Goal: Task Accomplishment & Management: Use online tool/utility

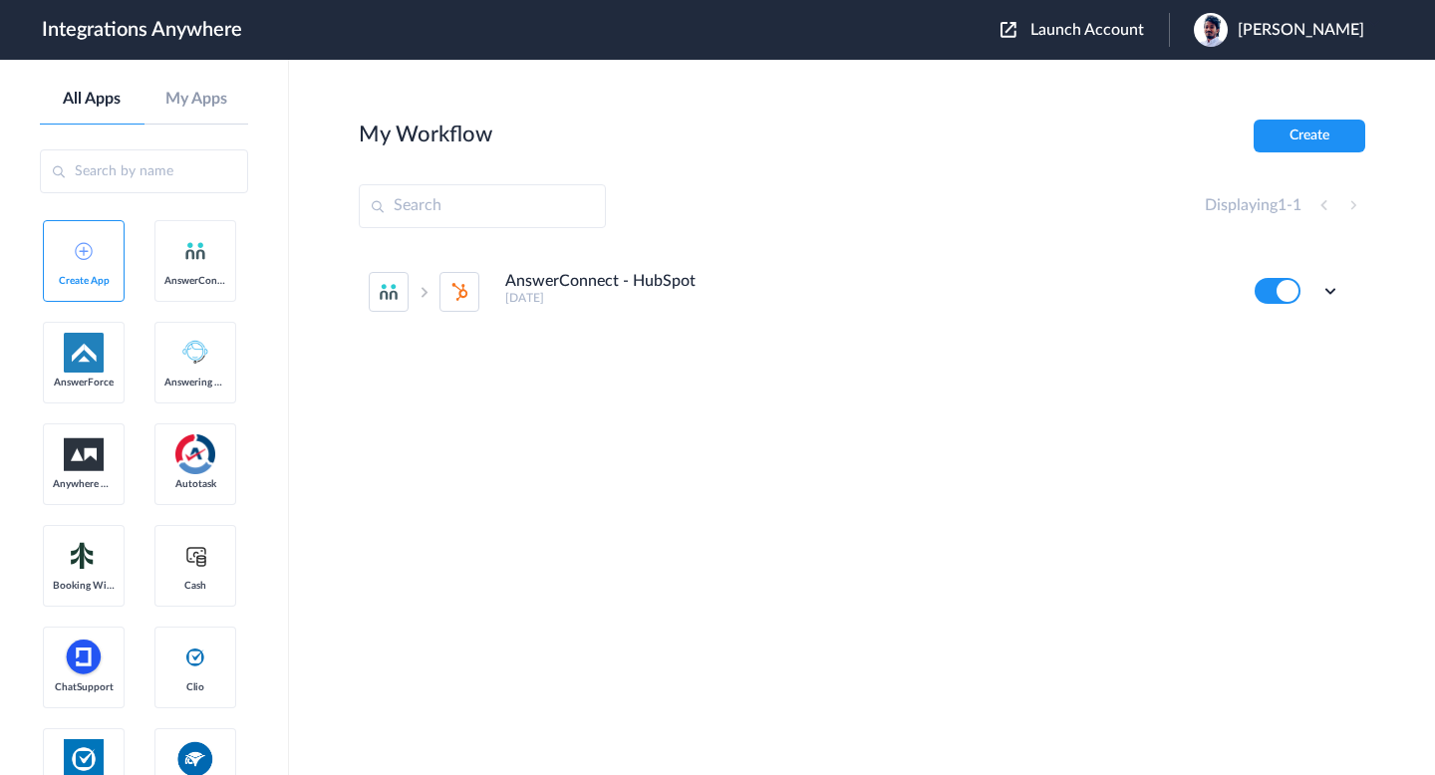
click at [1092, 56] on header "Integrations Anywhere Launch Account Dharani Dharan My Account Logout" at bounding box center [717, 30] width 1435 height 60
click at [1070, 42] on div "Launch Account Dharani Dharan My Account Logout" at bounding box center [1193, 30] width 384 height 34
click at [1071, 42] on div "Launch Account Dharani Dharan My Account Logout" at bounding box center [1193, 30] width 384 height 34
click at [1090, 27] on span "Launch Account" at bounding box center [1087, 30] width 114 height 16
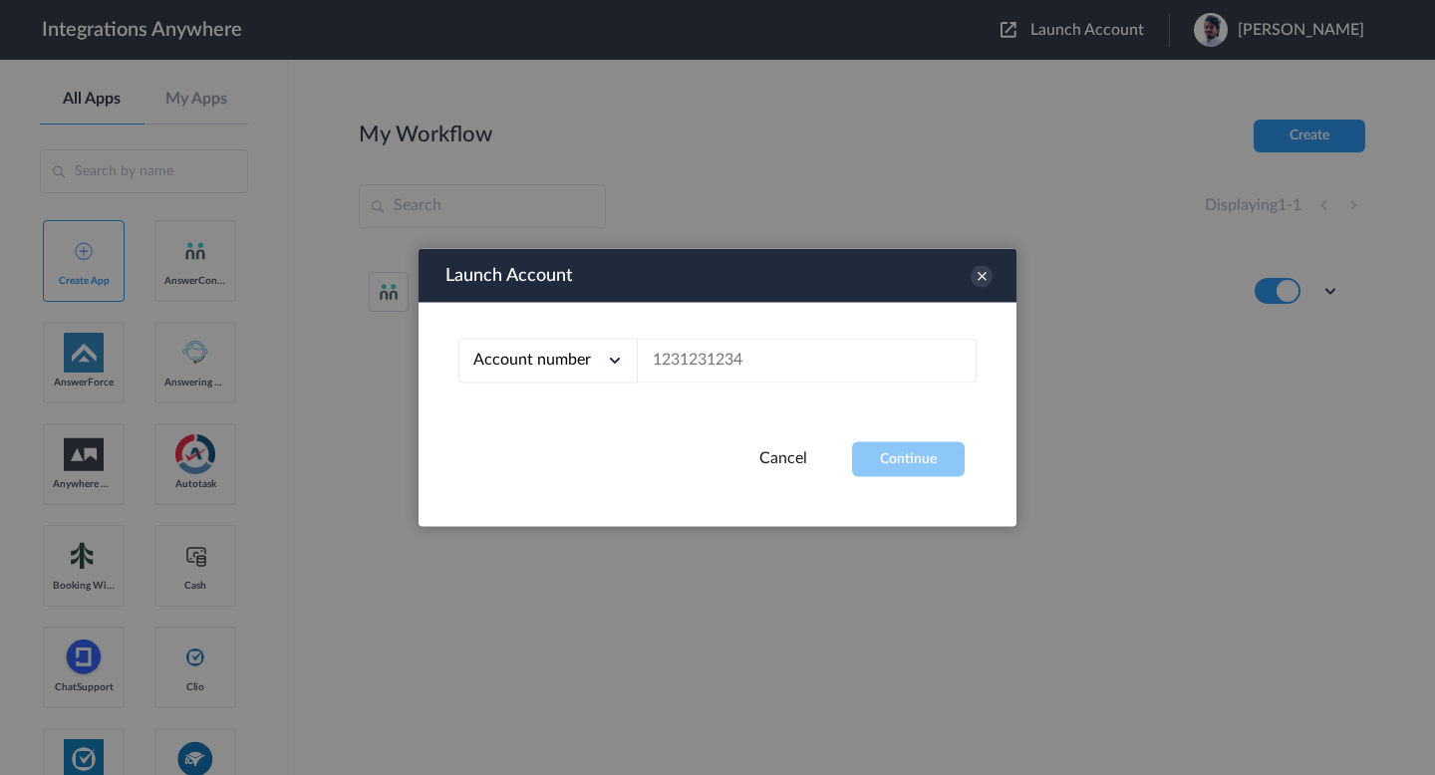
click at [760, 337] on div "Account number Account number Email address" at bounding box center [718, 373] width 598 height 140
click at [737, 350] on input "text" at bounding box center [807, 361] width 339 height 45
paste input "7044126715"
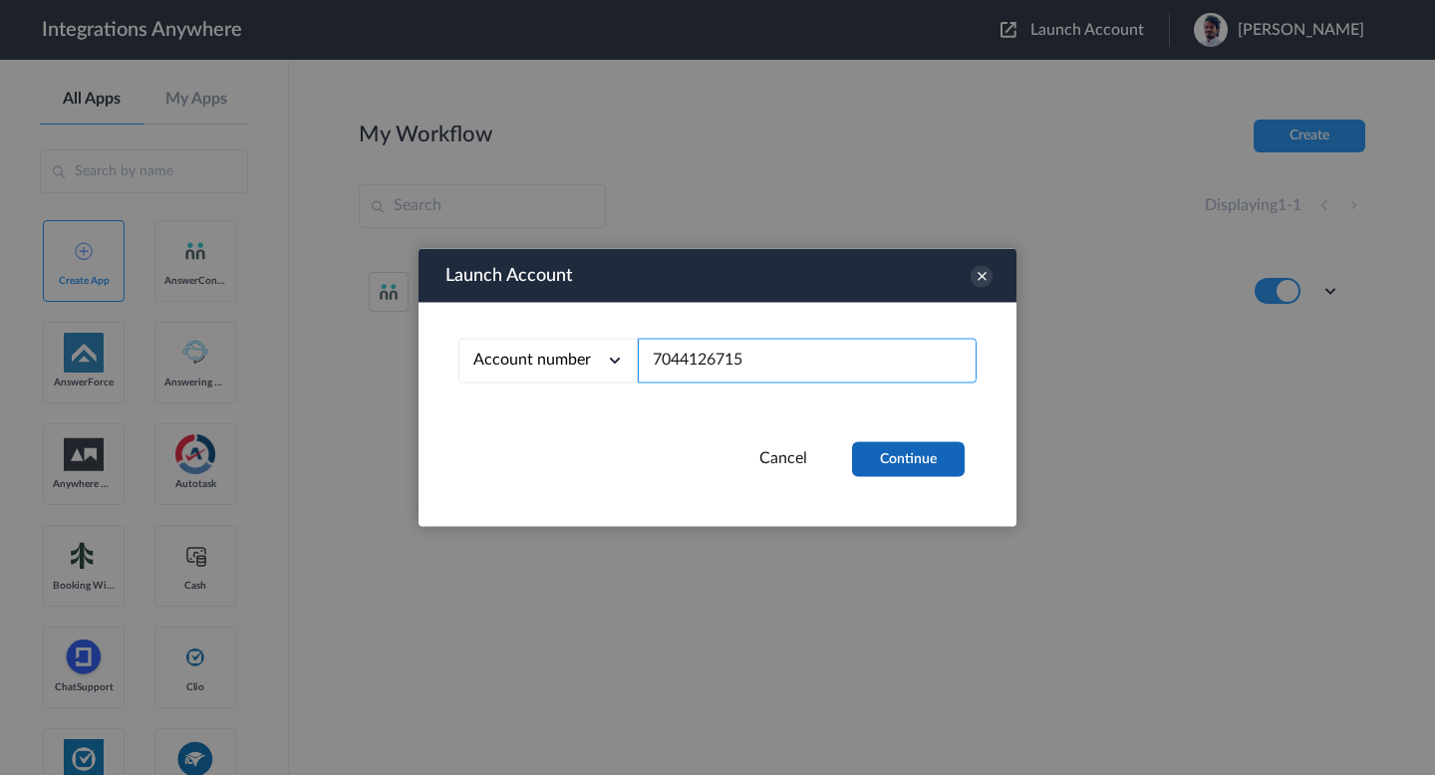
type input "7044126715"
click at [873, 447] on button "Continue" at bounding box center [908, 459] width 113 height 35
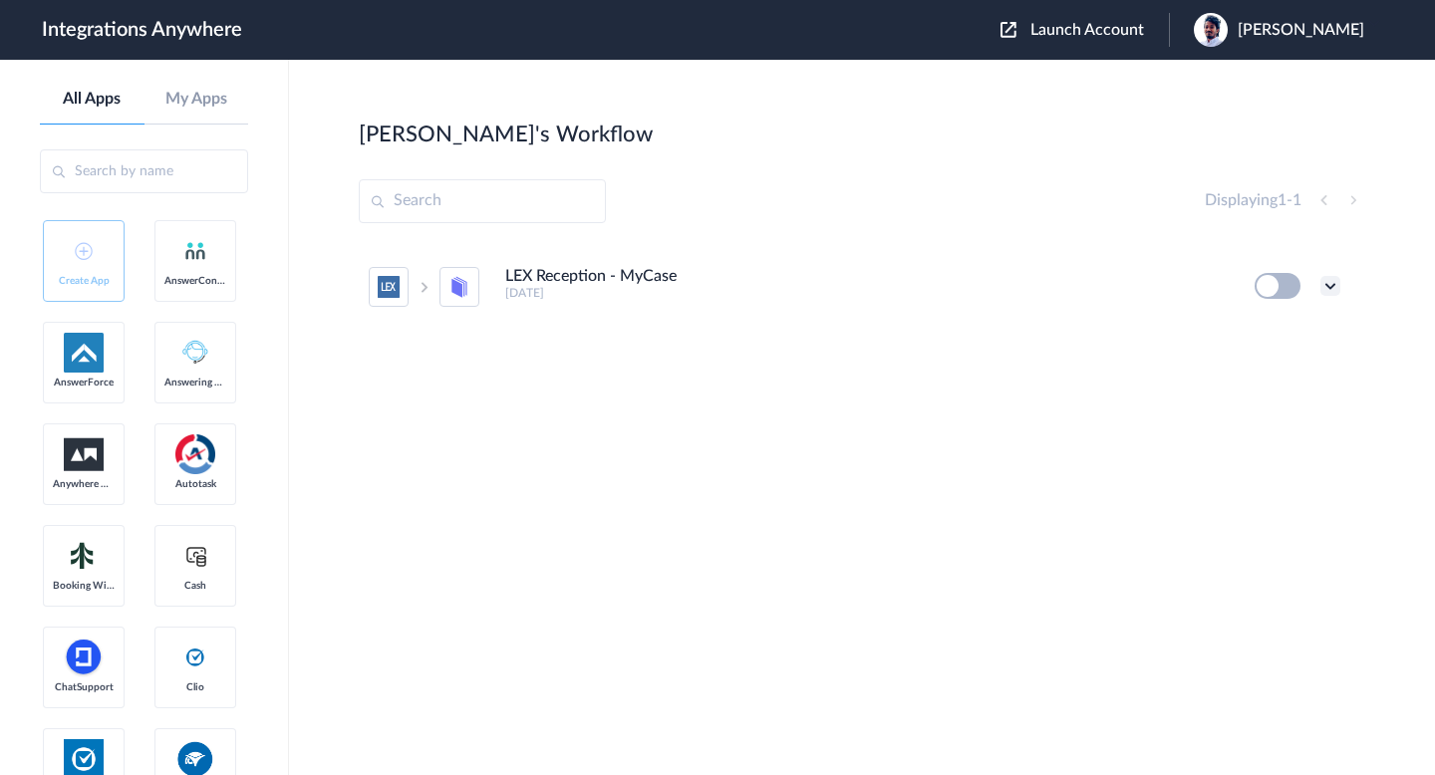
click at [1320, 293] on icon at bounding box center [1330, 286] width 20 height 20
click at [1285, 375] on link "Task history" at bounding box center [1274, 369] width 96 height 14
click at [1322, 295] on icon at bounding box center [1330, 286] width 20 height 20
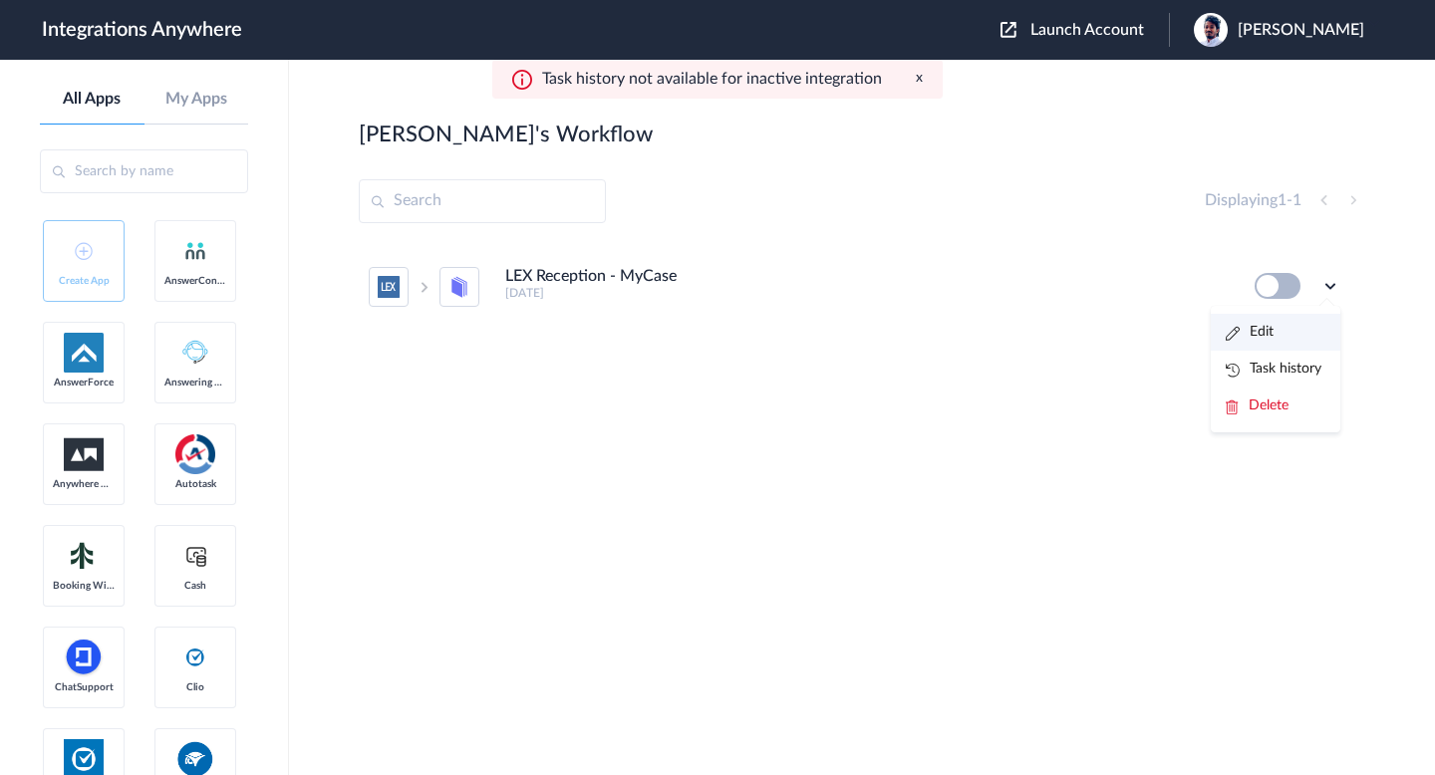
click at [1294, 336] on li "Edit" at bounding box center [1276, 332] width 130 height 37
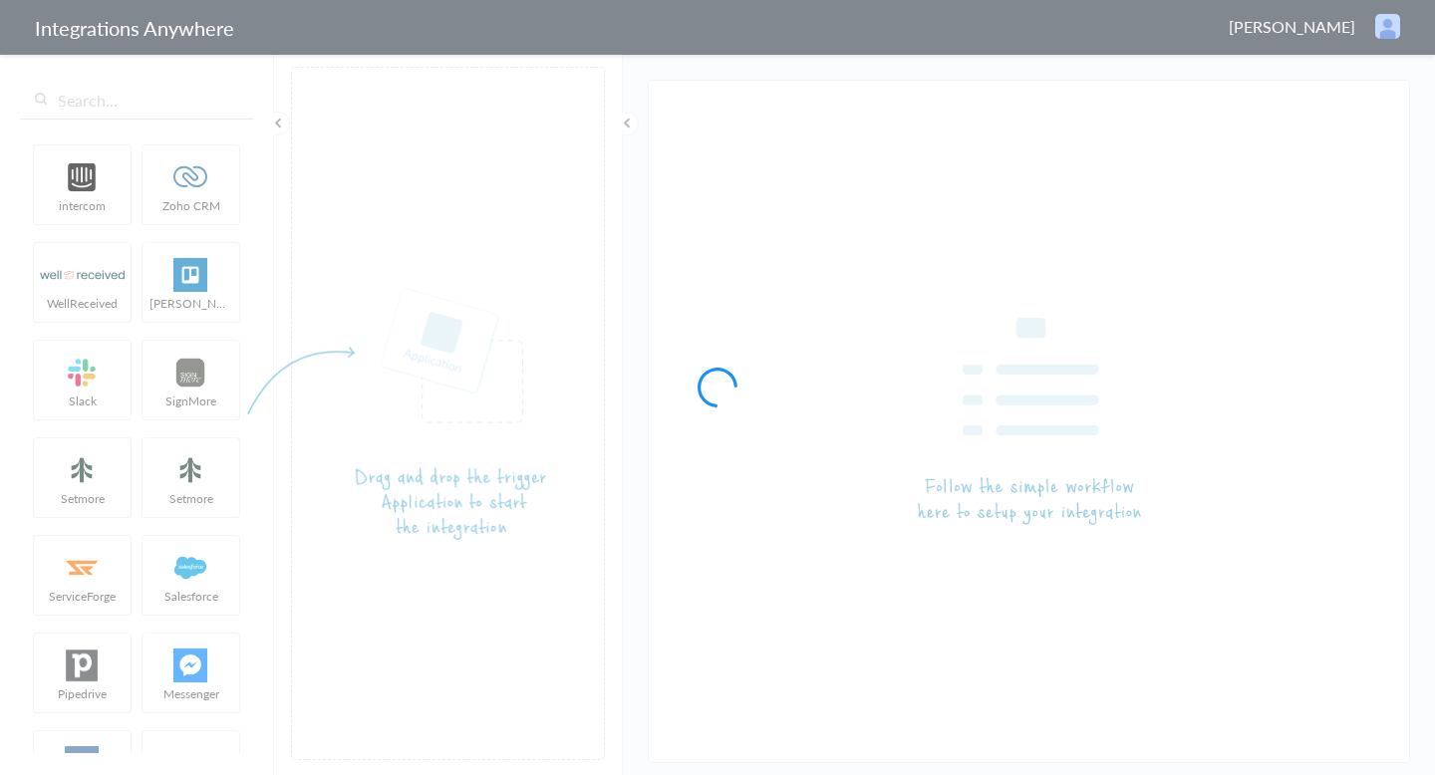
type input "LEX Reception - MyCase"
